Goal: Navigation & Orientation: Find specific page/section

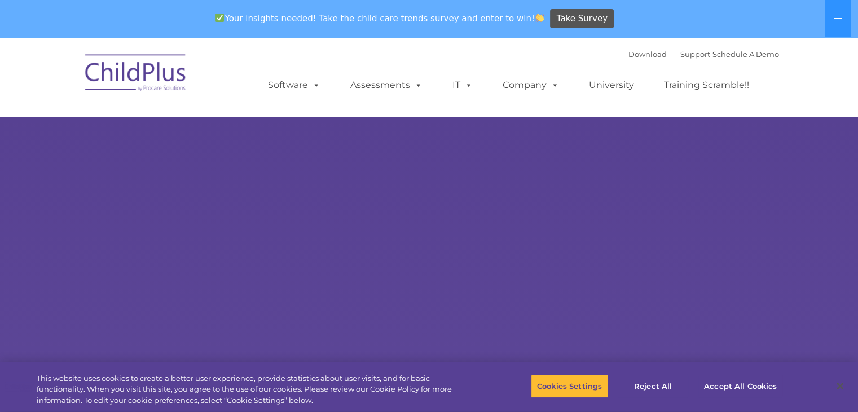
select select "MEDIUM"
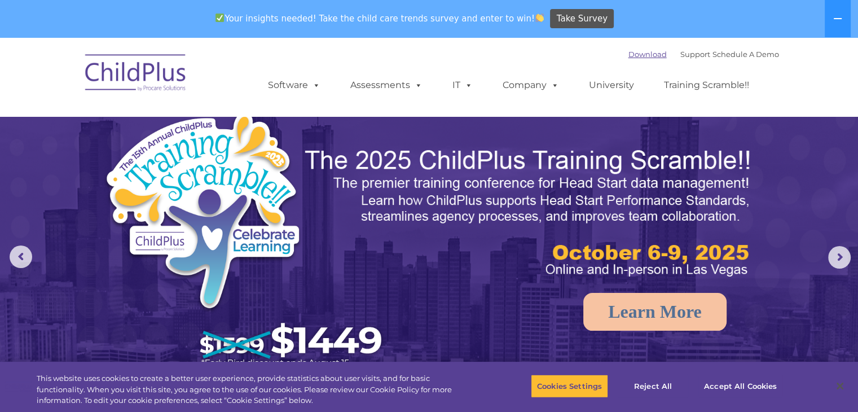
click at [645, 56] on link "Download" at bounding box center [648, 54] width 38 height 9
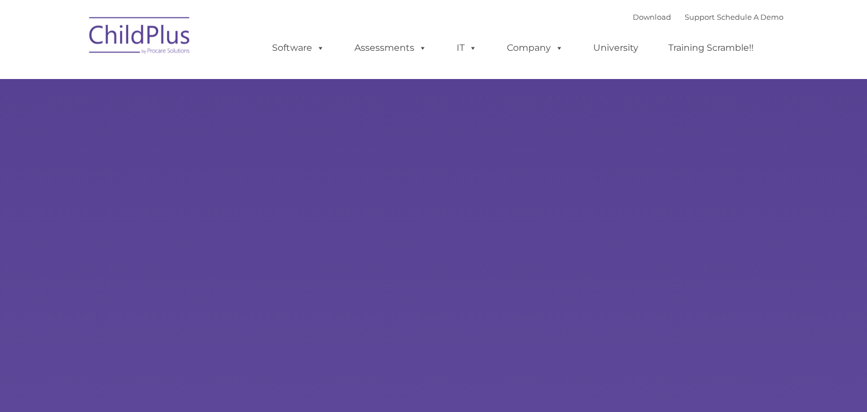
type input ""
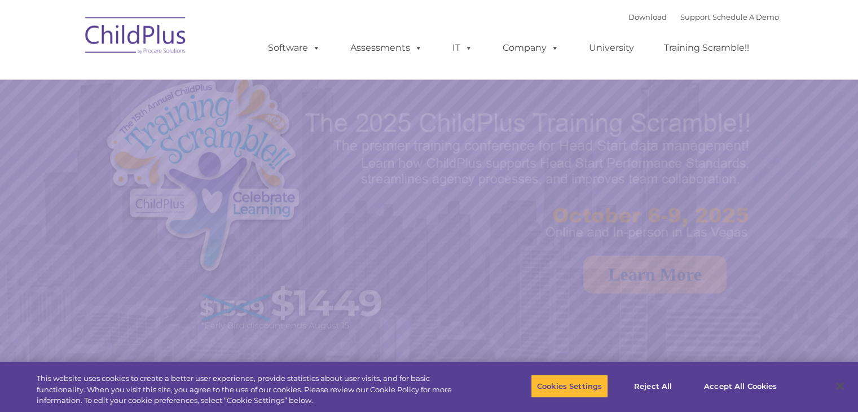
select select "MEDIUM"
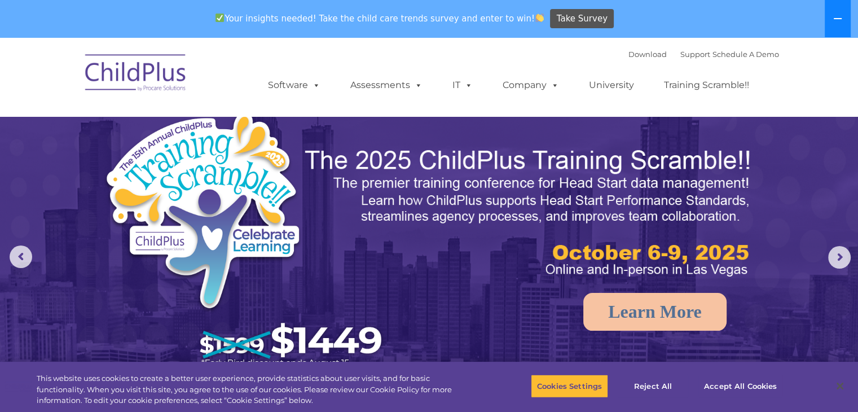
click at [833, 27] on button at bounding box center [838, 18] width 26 height 37
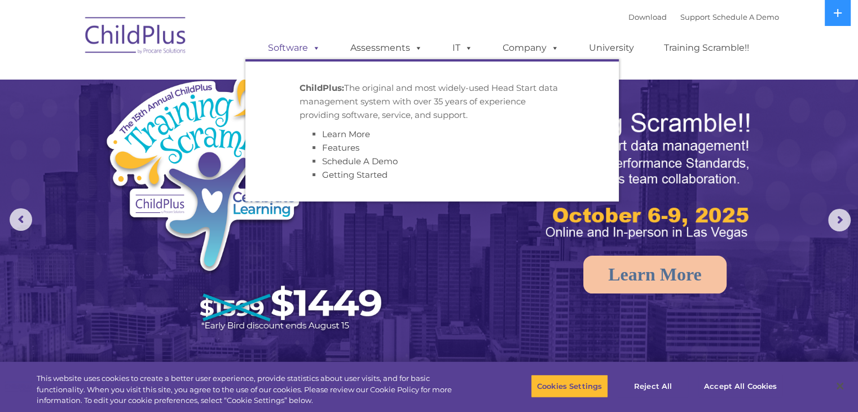
click at [301, 47] on link "Software" at bounding box center [294, 48] width 75 height 23
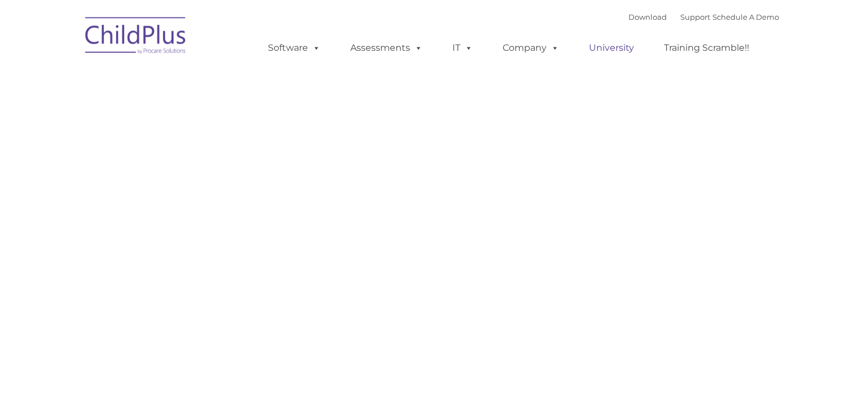
type input ""
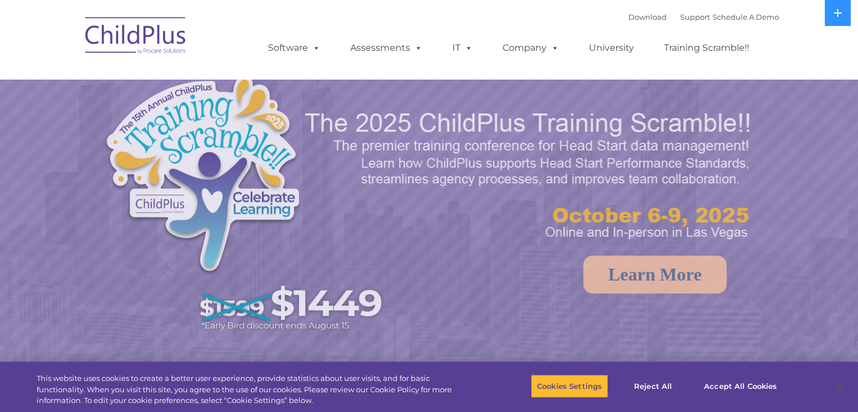
select select "MEDIUM"
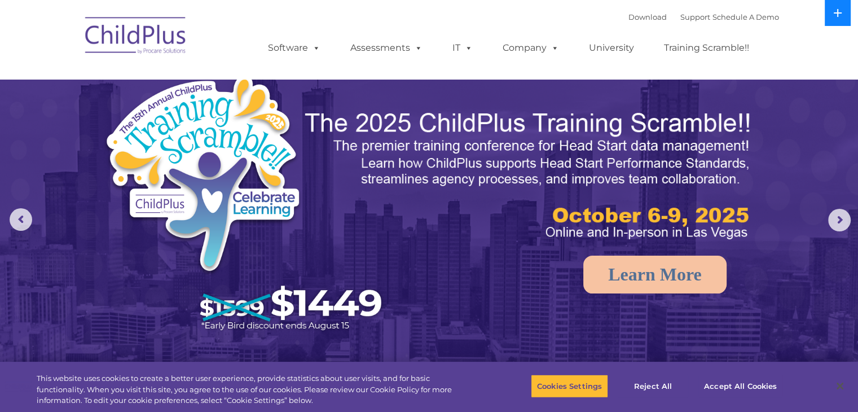
click at [833, 20] on button at bounding box center [838, 13] width 26 height 26
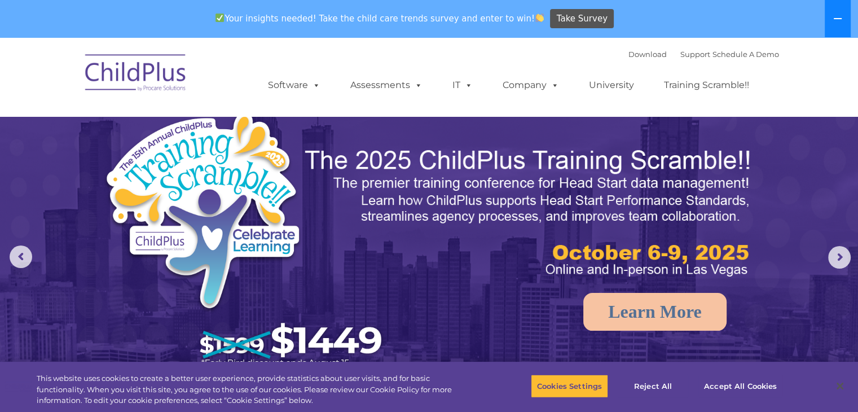
click at [834, 20] on icon at bounding box center [838, 18] width 9 height 9
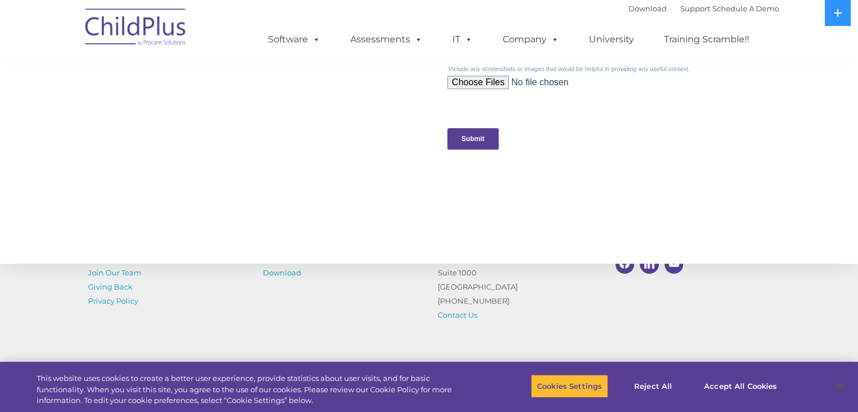
scroll to position [1239, 0]
